Goal: Information Seeking & Learning: Learn about a topic

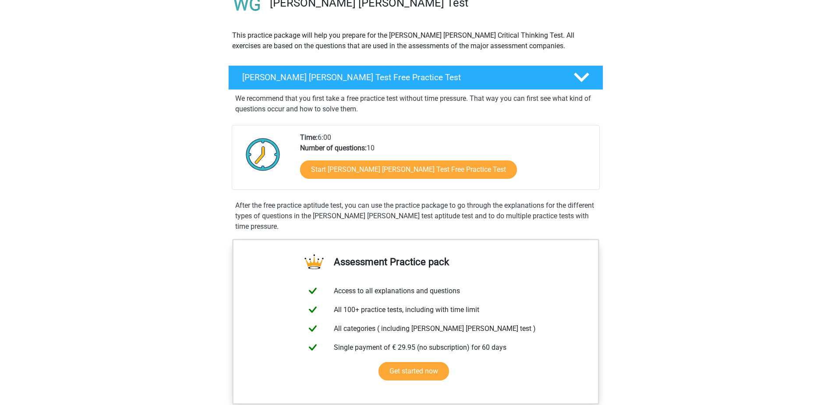
scroll to position [131, 0]
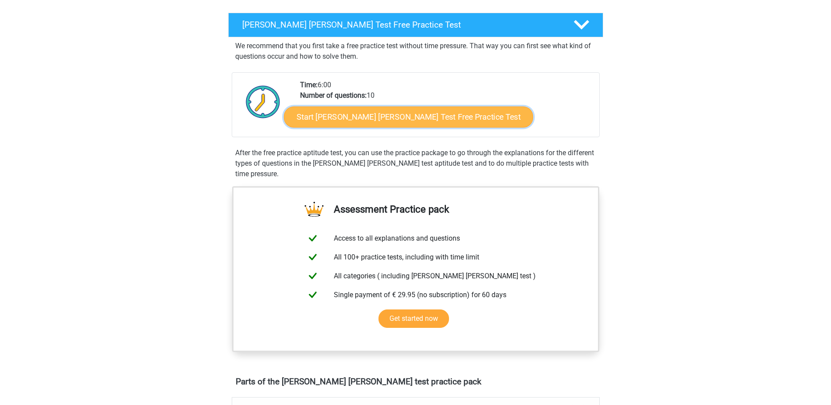
click at [347, 115] on link "Start Watson Glaser Test Free Practice Test" at bounding box center [408, 117] width 249 height 21
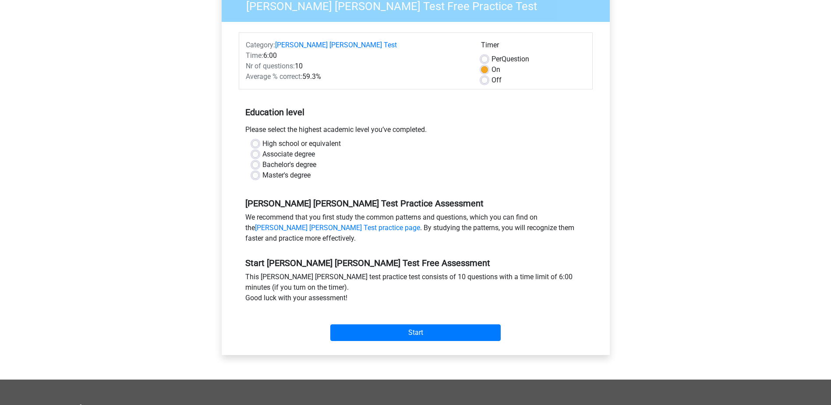
scroll to position [44, 0]
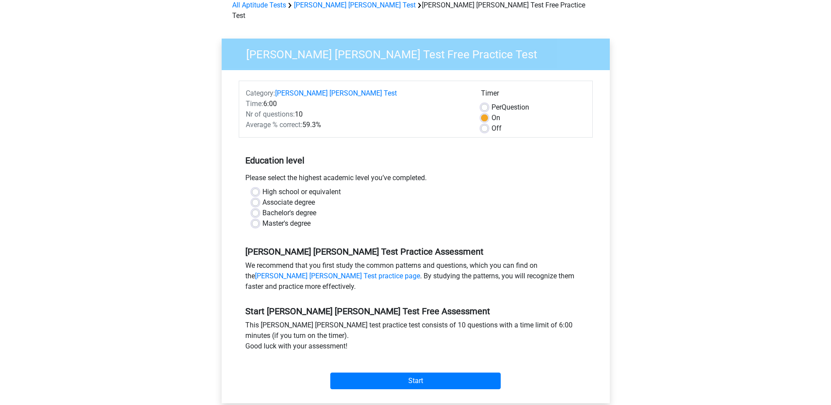
click at [282, 208] on label "Bachelor's degree" at bounding box center [290, 213] width 54 height 11
click at [259, 208] on input "Bachelor's degree" at bounding box center [255, 212] width 7 height 9
radio input "true"
click at [283, 218] on label "Master's degree" at bounding box center [287, 223] width 48 height 11
click at [259, 218] on input "Master's degree" at bounding box center [255, 222] width 7 height 9
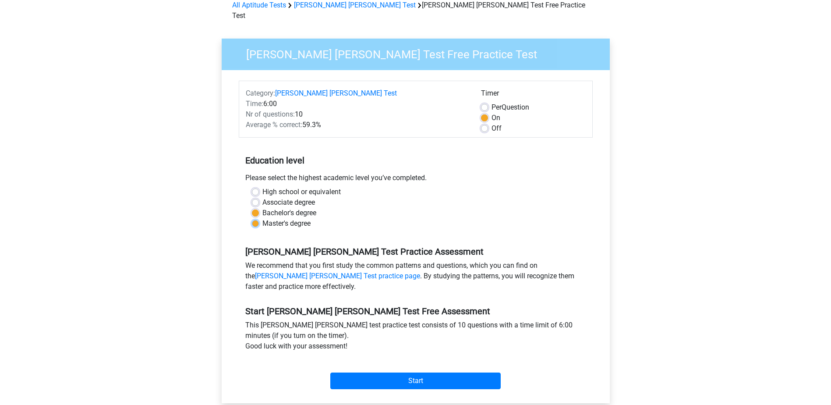
radio input "true"
click at [426, 373] on input "Start" at bounding box center [415, 381] width 171 height 17
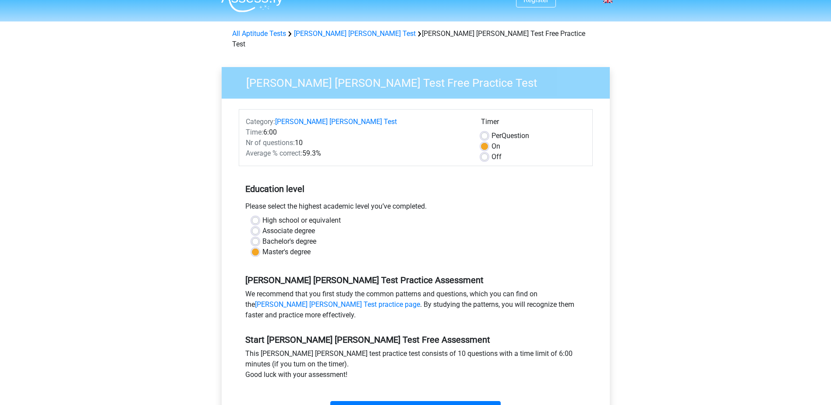
scroll to position [0, 0]
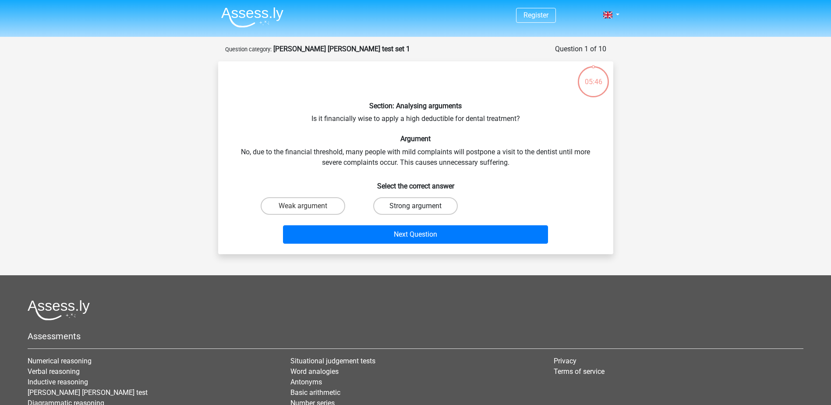
click at [396, 197] on label "Strong argument" at bounding box center [415, 206] width 85 height 18
click at [416, 206] on input "Strong argument" at bounding box center [419, 209] width 6 height 6
radio input "true"
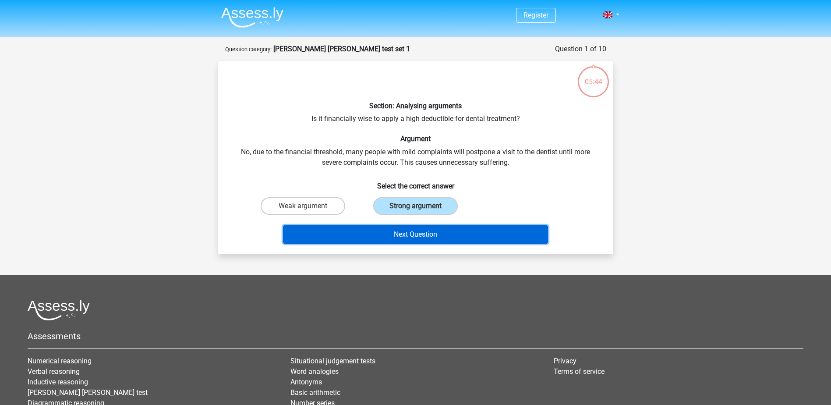
click at [403, 234] on button "Next Question" at bounding box center [415, 234] width 265 height 18
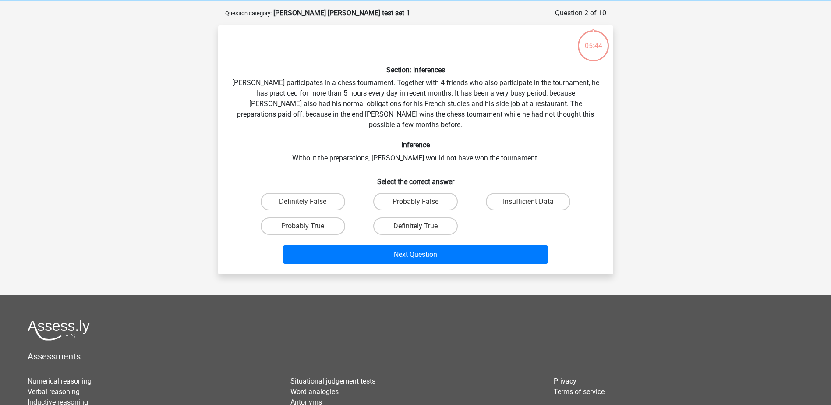
scroll to position [44, 0]
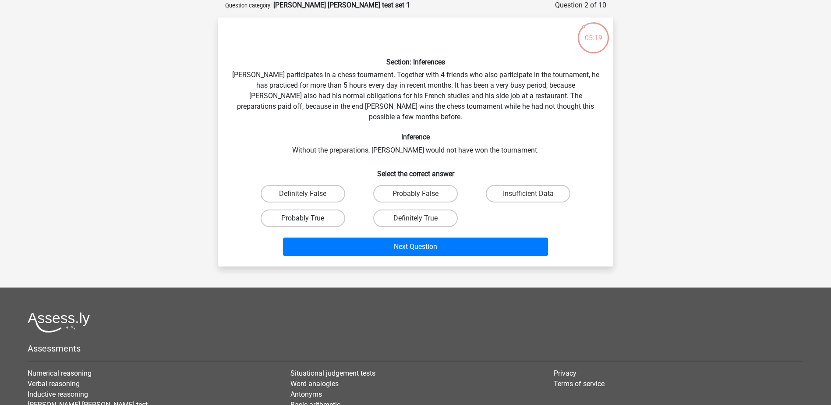
click at [302, 210] on label "Probably True" at bounding box center [303, 219] width 85 height 18
click at [303, 218] on input "Probably True" at bounding box center [306, 221] width 6 height 6
radio input "true"
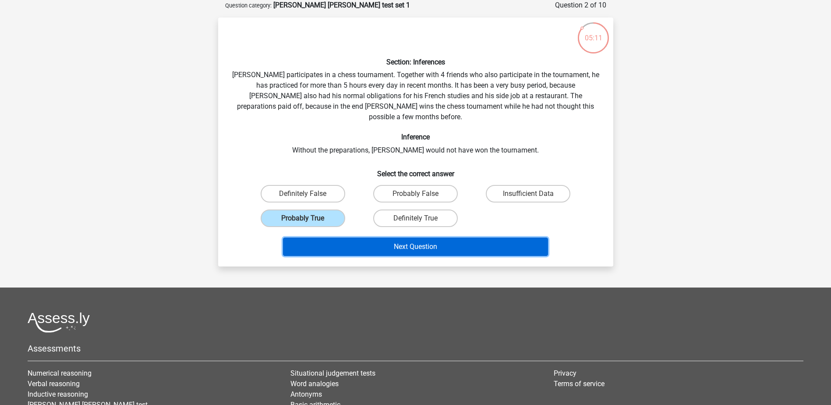
click at [369, 238] on button "Next Question" at bounding box center [415, 247] width 265 height 18
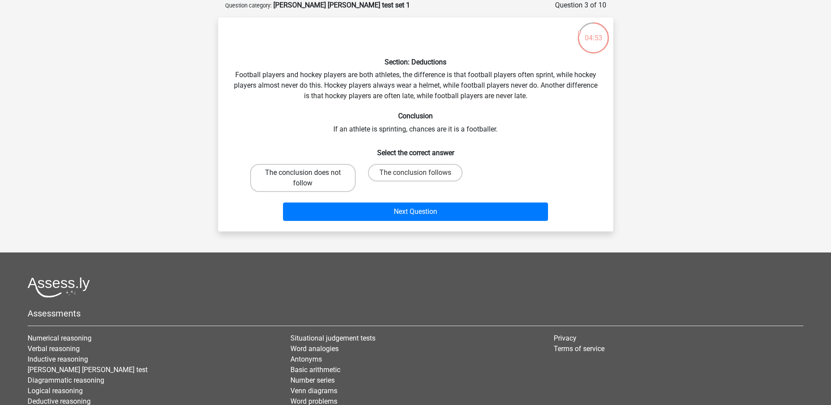
click at [280, 181] on label "The conclusion does not follow" at bounding box center [303, 178] width 106 height 28
click at [303, 178] on input "The conclusion does not follow" at bounding box center [306, 176] width 6 height 6
radio input "true"
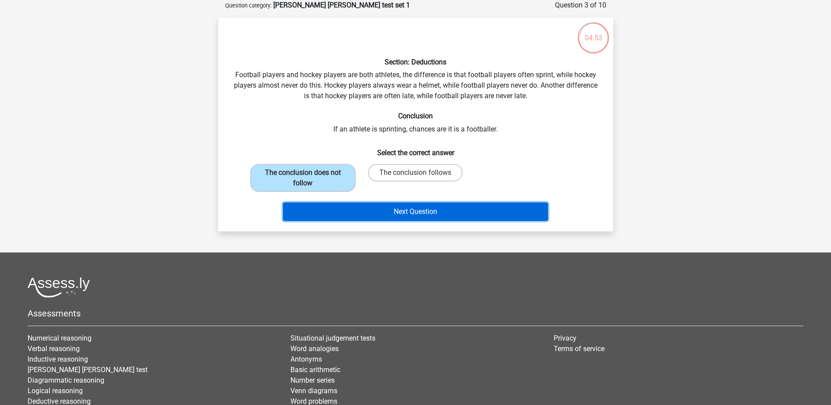
click at [379, 212] on button "Next Question" at bounding box center [415, 212] width 265 height 18
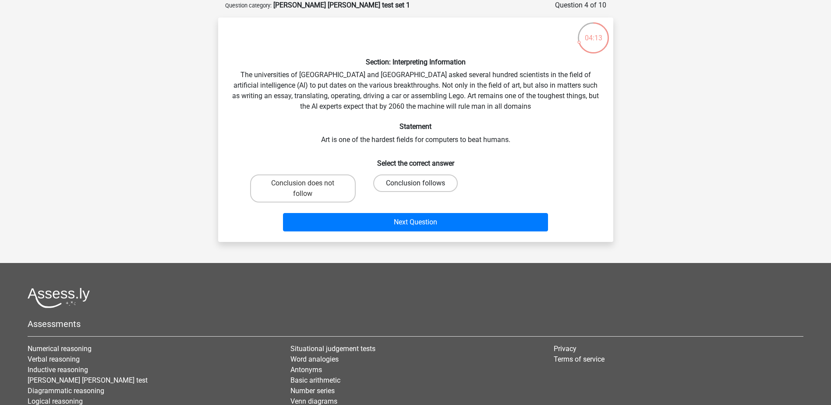
click at [434, 181] on label "Conclusion follows" at bounding box center [415, 183] width 85 height 18
click at [421, 183] on input "Conclusion follows" at bounding box center [419, 186] width 6 height 6
radio input "true"
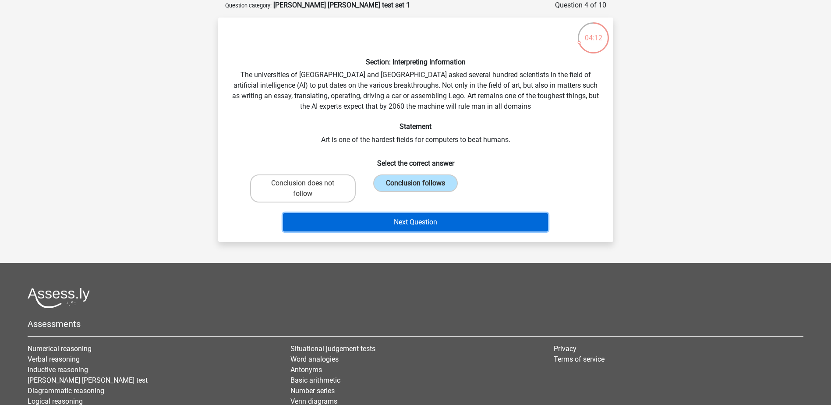
click at [448, 220] on button "Next Question" at bounding box center [415, 222] width 265 height 18
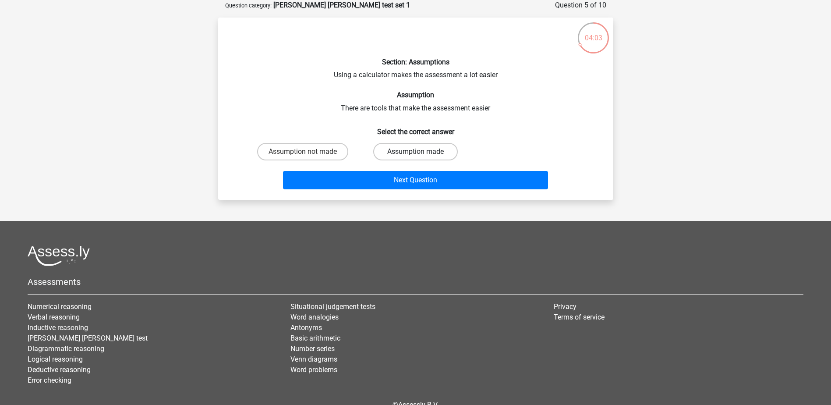
click at [412, 150] on label "Assumption made" at bounding box center [415, 152] width 85 height 18
click at [416, 152] on input "Assumption made" at bounding box center [419, 155] width 6 height 6
radio input "true"
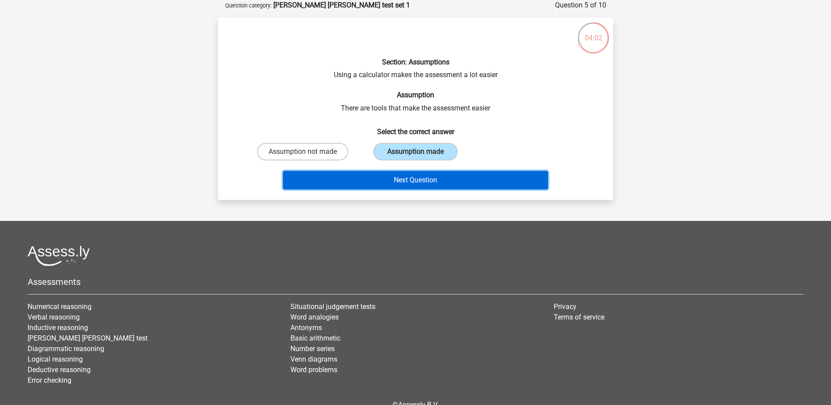
click at [410, 176] on button "Next Question" at bounding box center [415, 180] width 265 height 18
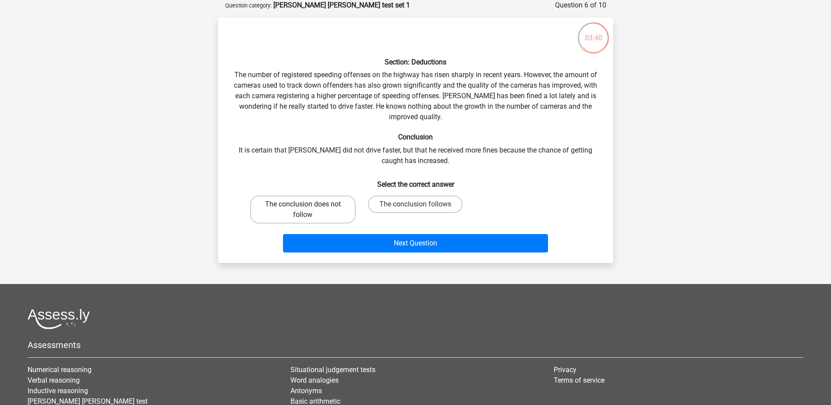
click at [317, 208] on label "The conclusion does not follow" at bounding box center [303, 209] width 106 height 28
click at [309, 208] on input "The conclusion does not follow" at bounding box center [306, 207] width 6 height 6
radio input "true"
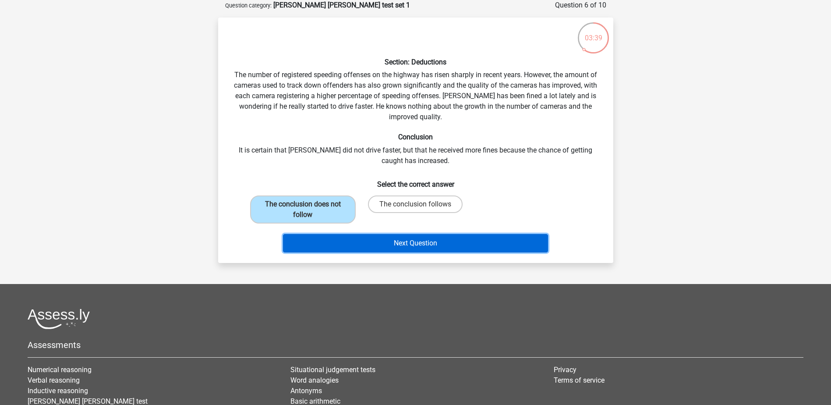
click at [348, 249] on button "Next Question" at bounding box center [415, 243] width 265 height 18
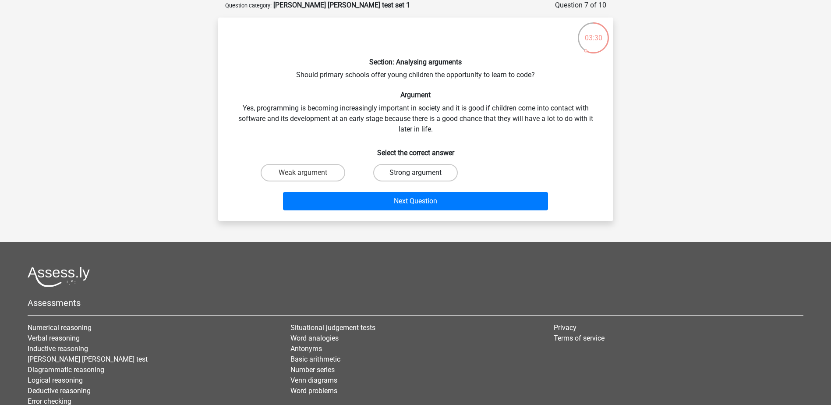
click at [406, 175] on label "Strong argument" at bounding box center [415, 173] width 85 height 18
click at [416, 175] on input "Strong argument" at bounding box center [419, 176] width 6 height 6
radio input "true"
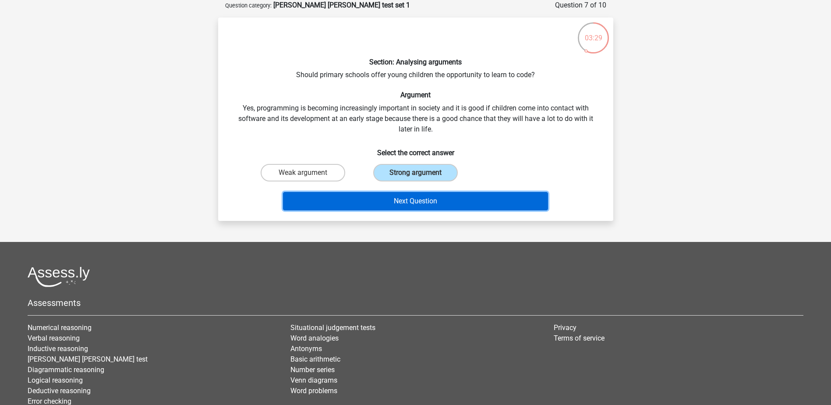
click at [415, 202] on button "Next Question" at bounding box center [415, 201] width 265 height 18
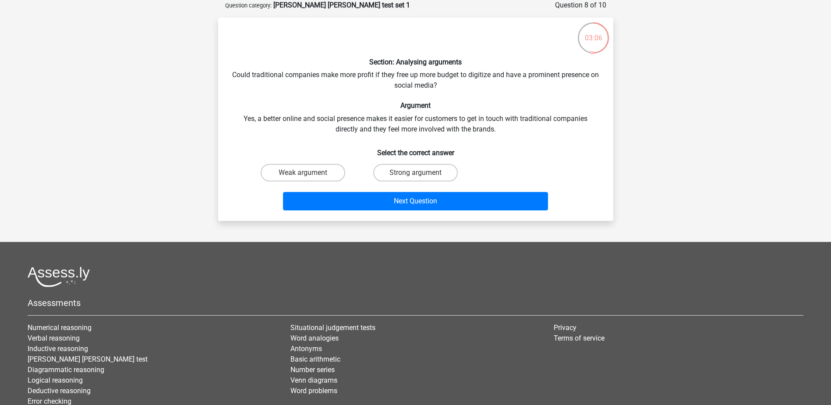
click at [307, 174] on input "Weak argument" at bounding box center [306, 176] width 6 height 6
radio input "true"
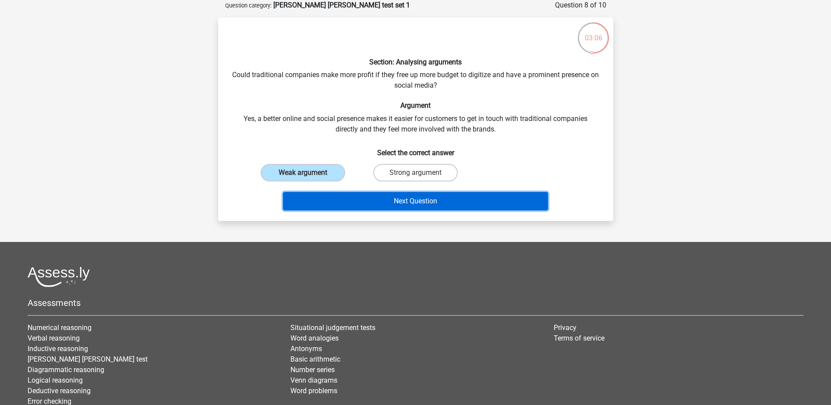
click at [400, 199] on button "Next Question" at bounding box center [415, 201] width 265 height 18
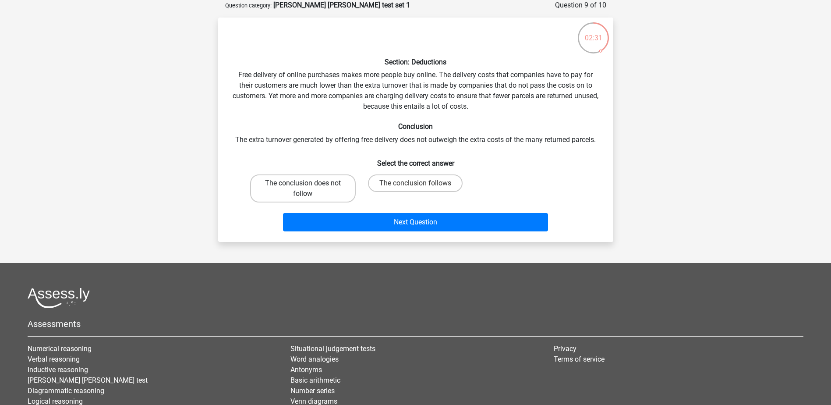
click at [277, 185] on label "The conclusion does not follow" at bounding box center [303, 188] width 106 height 28
click at [303, 185] on input "The conclusion does not follow" at bounding box center [306, 186] width 6 height 6
radio input "true"
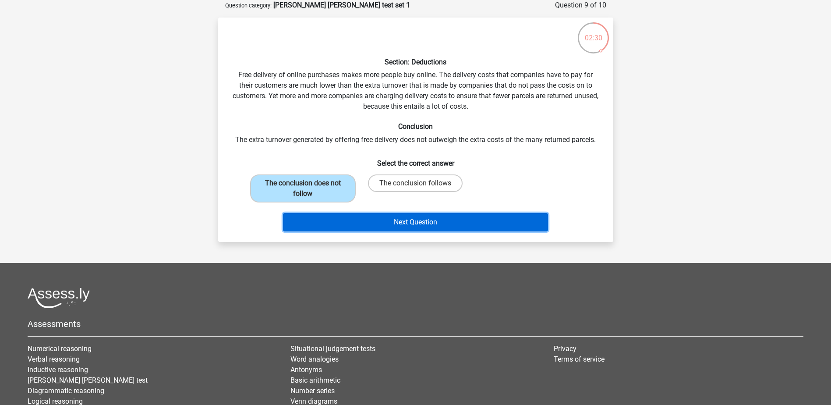
click at [362, 213] on button "Next Question" at bounding box center [415, 222] width 265 height 18
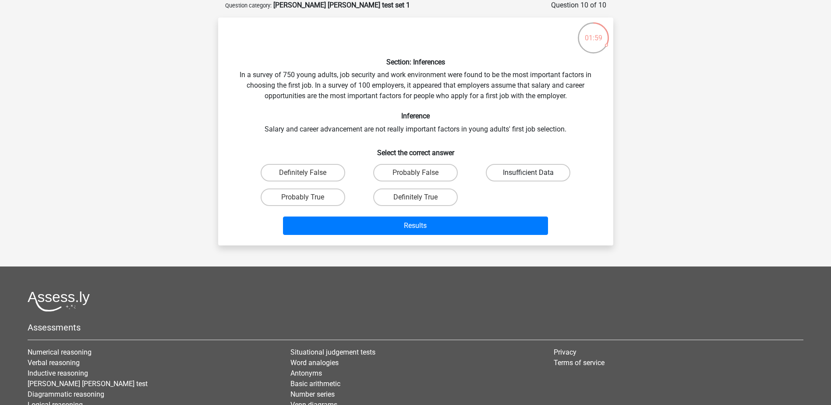
click at [521, 170] on label "Insufficient Data" at bounding box center [528, 173] width 85 height 18
click at [529, 173] on input "Insufficient Data" at bounding box center [532, 176] width 6 height 6
radio input "true"
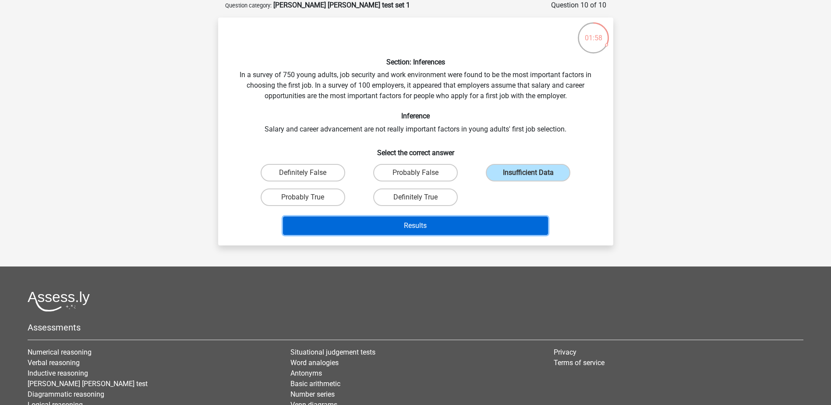
click at [463, 227] on button "Results" at bounding box center [415, 226] width 265 height 18
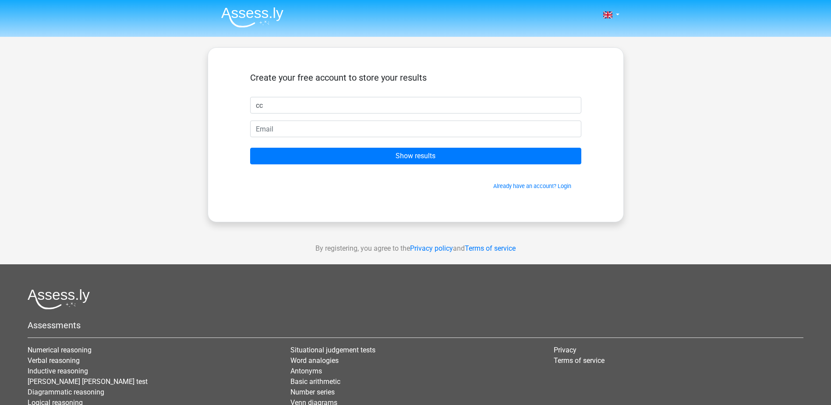
type input "cc"
click at [440, 131] on input "email" at bounding box center [415, 129] width 331 height 17
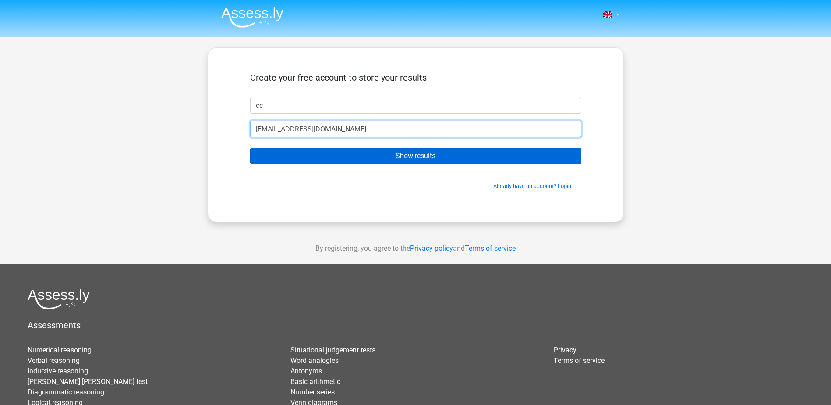
type input "[EMAIL_ADDRESS][DOMAIN_NAME]"
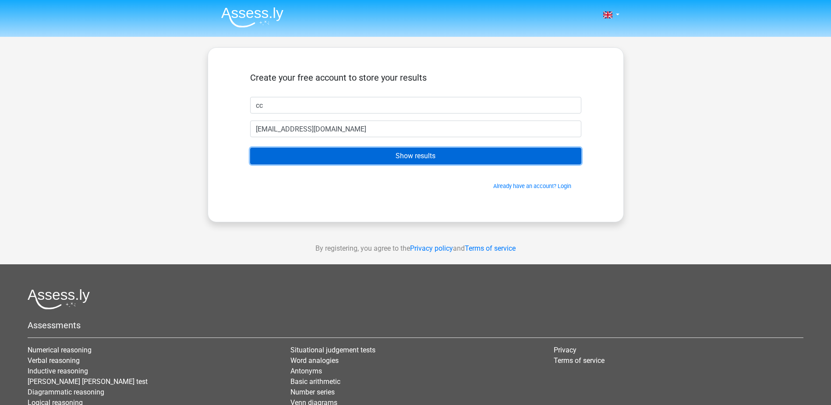
click at [395, 153] on input "Show results" at bounding box center [415, 156] width 331 height 17
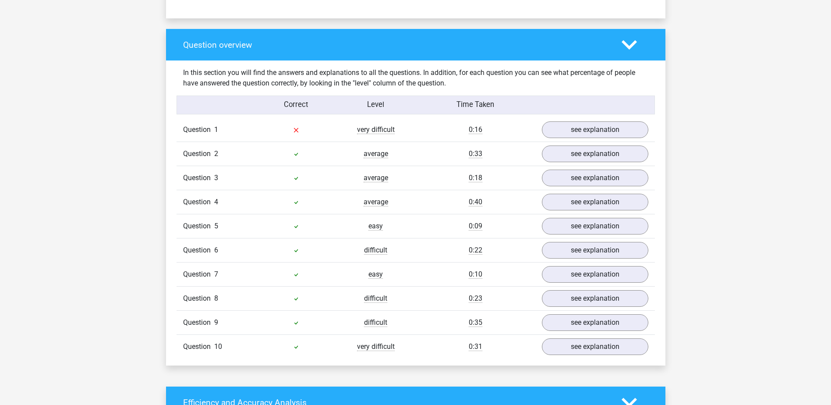
scroll to position [657, 0]
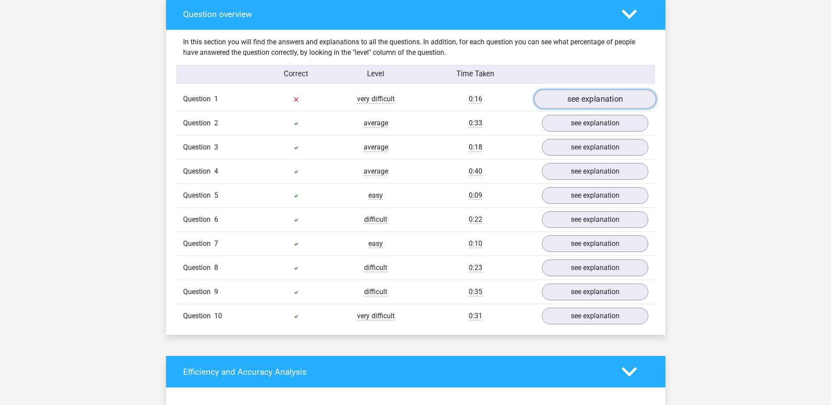
click at [590, 92] on link "see explanation" at bounding box center [595, 99] width 122 height 19
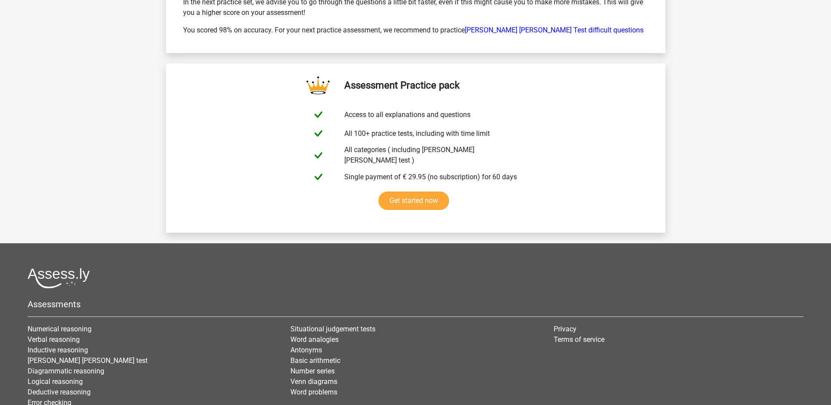
scroll to position [1709, 0]
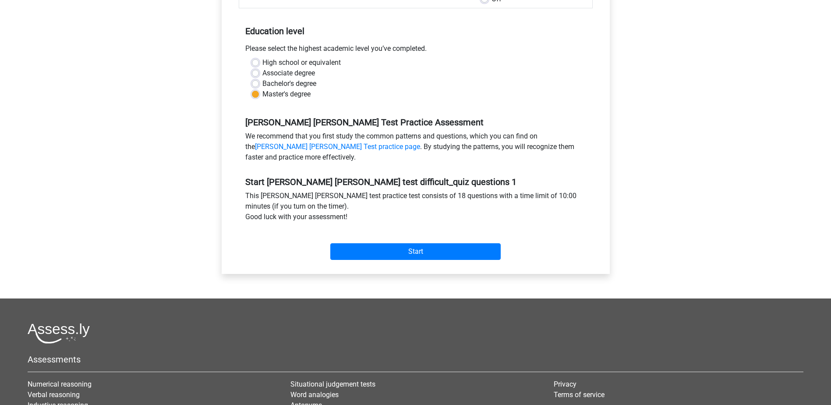
scroll to position [175, 0]
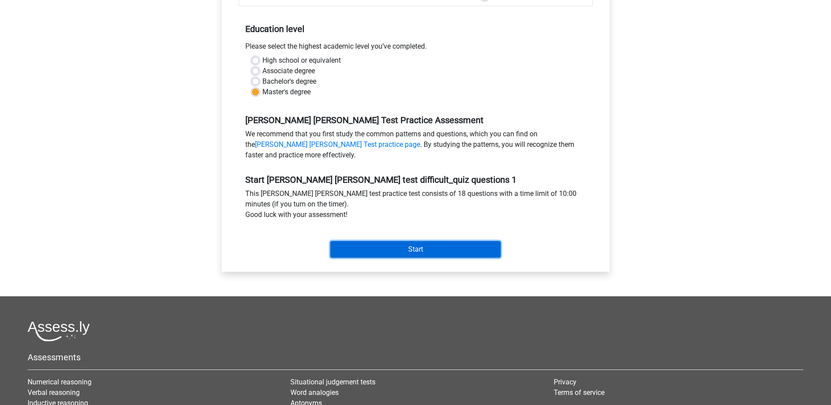
click at [425, 241] on input "Start" at bounding box center [415, 249] width 171 height 17
